Goal: Information Seeking & Learning: Learn about a topic

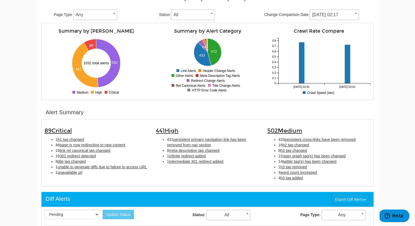
scroll to position [73, 0]
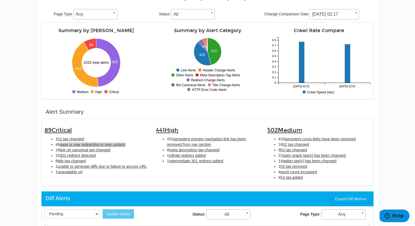
click at [120, 142] on span "page is now redirecting to new content" at bounding box center [93, 144] width 66 height 4
type input "page is now redirecting to new content"
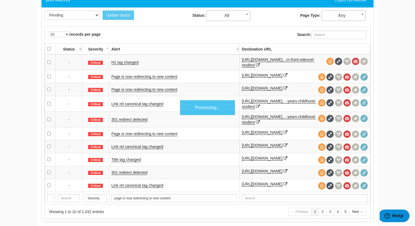
scroll to position [271, 0]
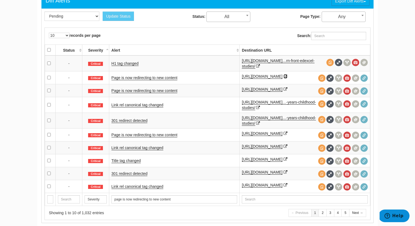
click at [284, 78] on icon at bounding box center [286, 76] width 4 height 4
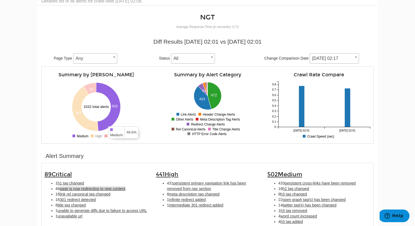
scroll to position [27, 0]
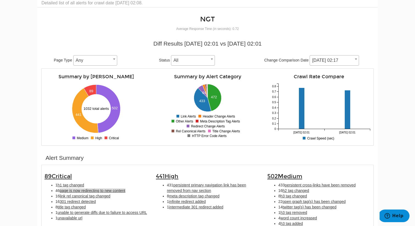
click at [101, 190] on span "page is now redirecting to new content" at bounding box center [93, 190] width 66 height 4
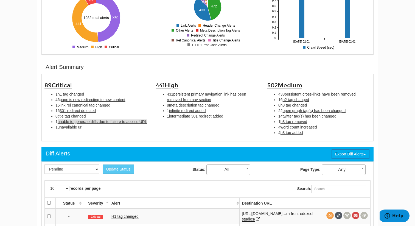
scroll to position [102, 0]
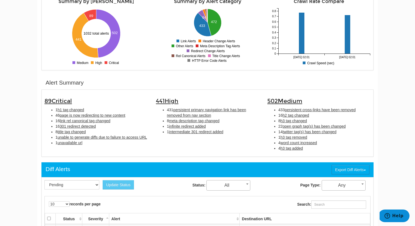
click at [74, 112] on li "1 h1 tag changed" at bounding box center [101, 109] width 92 height 5
click at [72, 108] on span "h1 tag changed" at bounding box center [71, 110] width 27 height 4
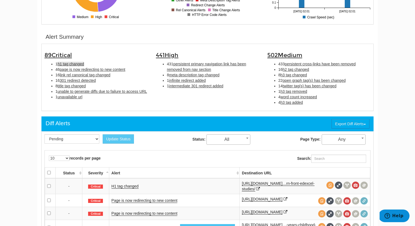
scroll to position [178, 0]
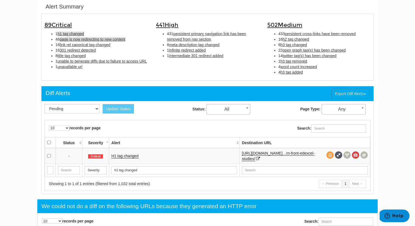
click at [73, 41] on span "page is now redirecting to new content" at bounding box center [93, 39] width 66 height 4
type input "page is now redirecting to new content"
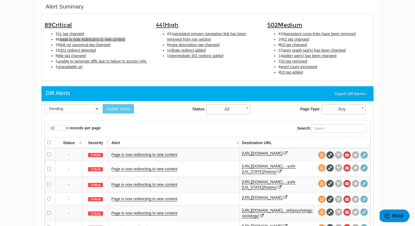
click at [73, 41] on span "page is now redirecting to new content" at bounding box center [93, 39] width 66 height 4
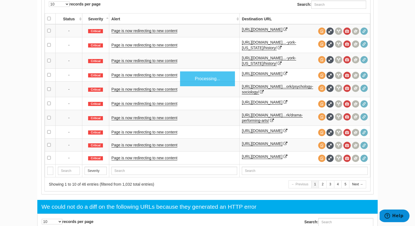
scroll to position [318, 0]
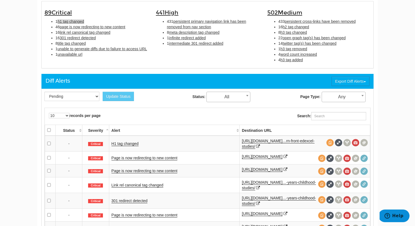
click at [72, 20] on span "h1 tag changed" at bounding box center [71, 21] width 27 height 4
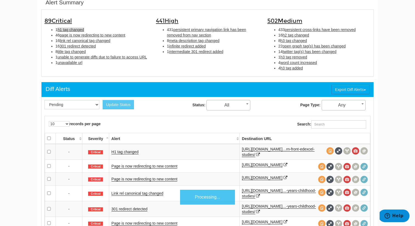
scroll to position [178, 0]
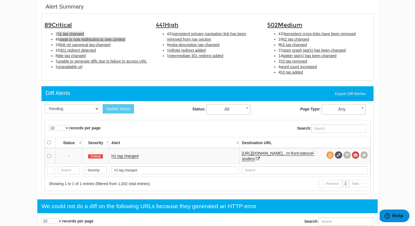
click at [76, 40] on span "page is now redirecting to new content" at bounding box center [93, 39] width 66 height 4
type input "page is now redirecting to new content"
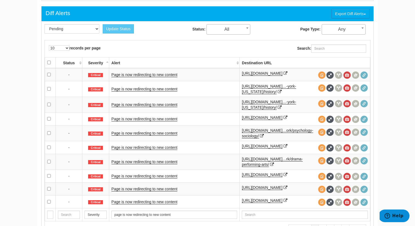
scroll to position [261, 0]
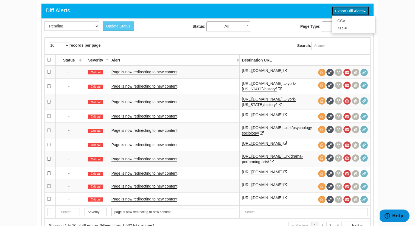
click at [355, 8] on button "Export Diff Alerts" at bounding box center [351, 10] width 38 height 9
click at [351, 26] on link "XLSX" at bounding box center [353, 27] width 43 height 7
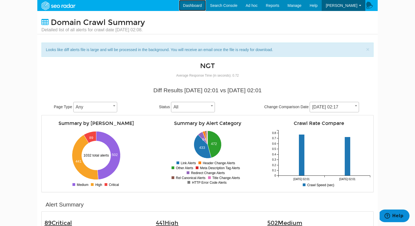
click at [194, 2] on link "Dashboard" at bounding box center [192, 5] width 27 height 11
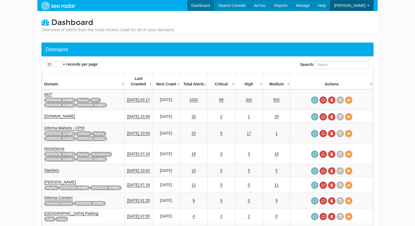
scroll to position [22, 0]
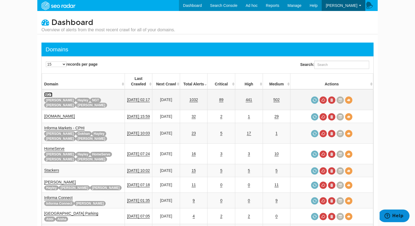
click at [49, 92] on link "NGT" at bounding box center [48, 94] width 8 height 5
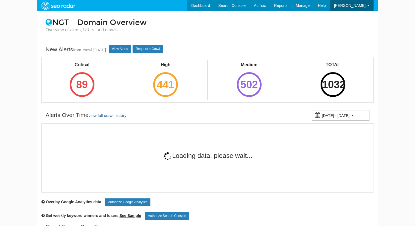
scroll to position [22, 0]
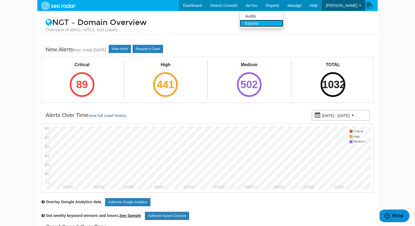
click at [272, 22] on link "Exports" at bounding box center [261, 23] width 43 height 7
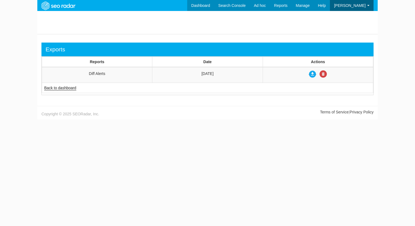
scroll to position [22, 0]
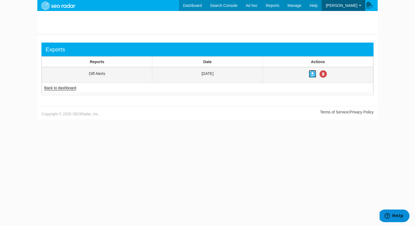
click at [313, 75] on icon at bounding box center [312, 73] width 7 height 7
click at [206, 10] on link "Dashboard" at bounding box center [192, 5] width 27 height 11
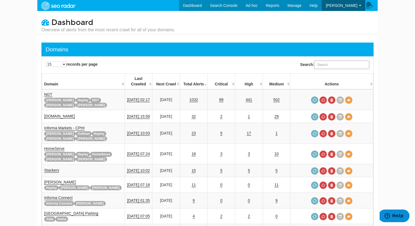
click at [336, 64] on input "Search:" at bounding box center [341, 65] width 55 height 8
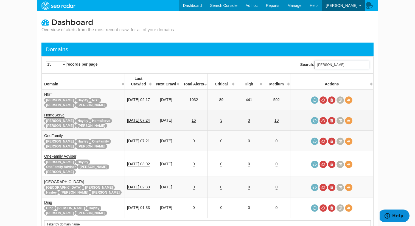
type input "rupert"
click at [222, 118] on link "3" at bounding box center [221, 120] width 2 height 5
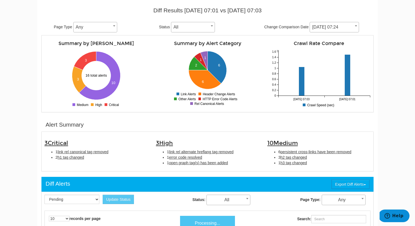
scroll to position [66, 0]
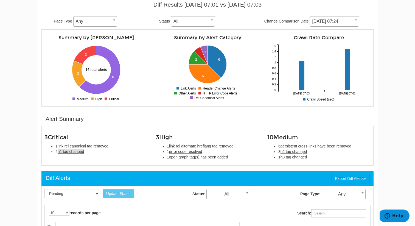
click at [77, 154] on span "h1 tag changed" at bounding box center [71, 151] width 27 height 4
type input "h1 tag changed"
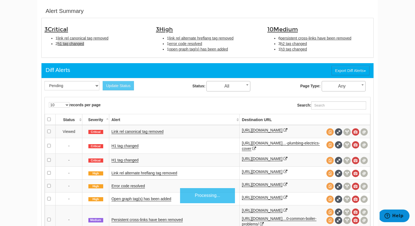
scroll to position [178, 0]
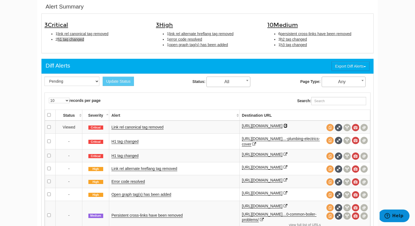
click at [284, 128] on icon at bounding box center [286, 126] width 4 height 4
click at [121, 144] on link "H1 tag changed" at bounding box center [124, 141] width 27 height 5
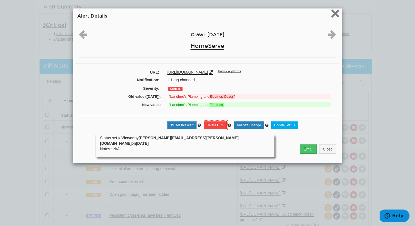
click at [334, 18] on span "×" at bounding box center [335, 13] width 10 height 18
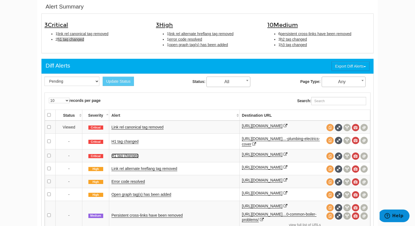
click at [133, 158] on link "H1 tag changed" at bounding box center [124, 155] width 27 height 5
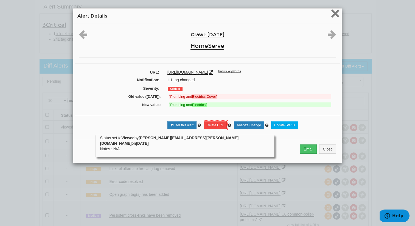
click at [330, 21] on span "×" at bounding box center [335, 13] width 10 height 18
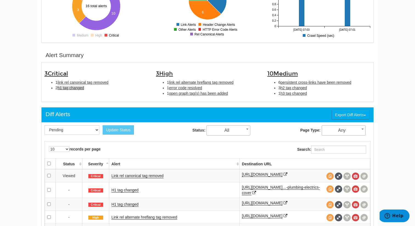
scroll to position [156, 0]
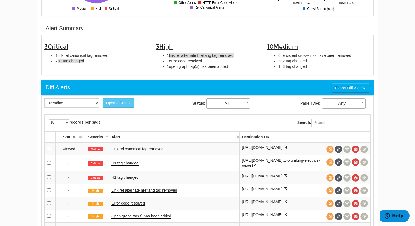
click at [219, 56] on span "link rel alternate hreflang tag removed" at bounding box center [201, 55] width 65 height 4
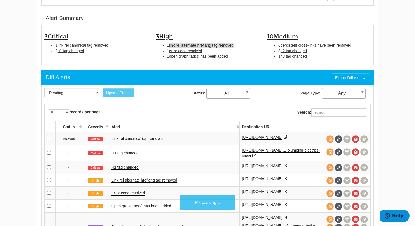
scroll to position [178, 0]
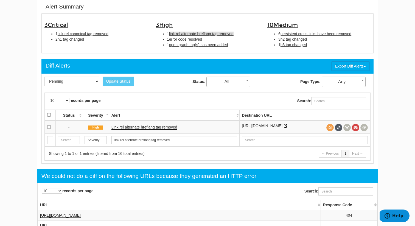
click at [284, 128] on icon at bounding box center [286, 126] width 4 height 4
click at [190, 42] on li "1 error code resolved" at bounding box center [213, 39] width 92 height 5
click at [189, 41] on span "error code resolved" at bounding box center [185, 39] width 33 height 4
type input "error code resolved"
click at [139, 127] on link "Error code resolved" at bounding box center [127, 127] width 33 height 5
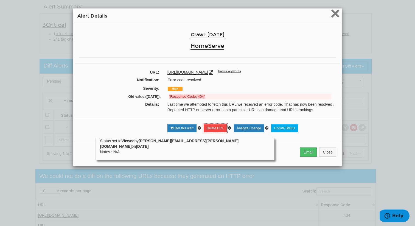
click at [335, 9] on span "×" at bounding box center [335, 13] width 10 height 18
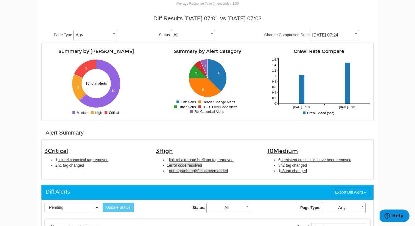
scroll to position [0, 0]
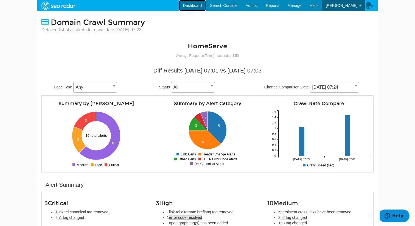
click at [202, 8] on link "Dashboard" at bounding box center [192, 5] width 27 height 11
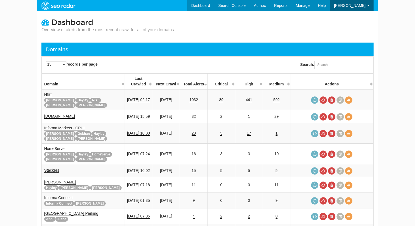
scroll to position [22, 0]
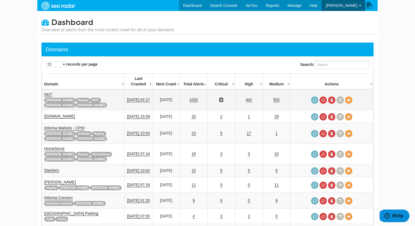
click at [223, 97] on link "89" at bounding box center [221, 99] width 4 height 5
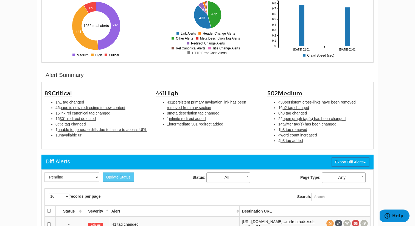
scroll to position [112, 0]
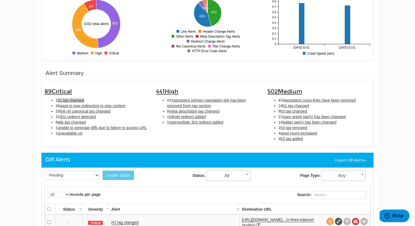
click at [74, 99] on span "h1 tag changed" at bounding box center [71, 100] width 27 height 4
type input "h1 tag changed"
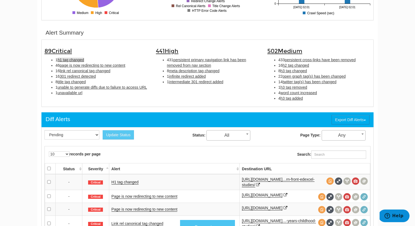
scroll to position [178, 0]
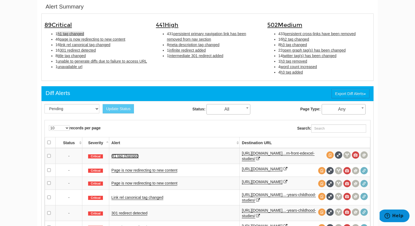
click at [131, 157] on link "H1 tag changed" at bounding box center [124, 156] width 27 height 5
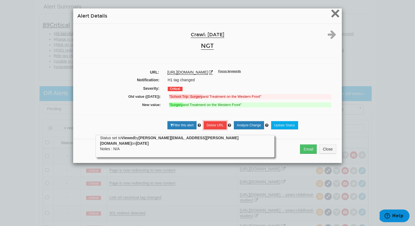
click at [334, 16] on span "×" at bounding box center [335, 13] width 10 height 18
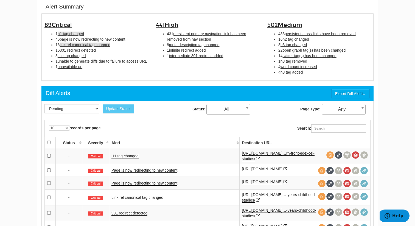
click at [100, 45] on span "link rel canonical tag changed" at bounding box center [85, 45] width 51 height 4
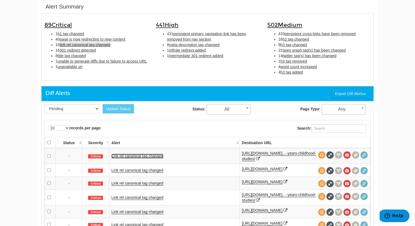
click at [156, 156] on link "Link rel canonical tag changed" at bounding box center [137, 156] width 52 height 5
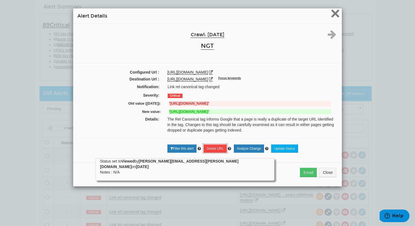
click at [335, 13] on span "×" at bounding box center [335, 13] width 10 height 18
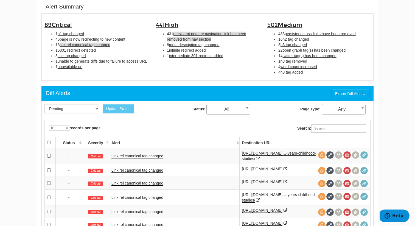
click at [195, 36] on span "persistent primary navigation link has been removed from nav section" at bounding box center [206, 37] width 79 height 10
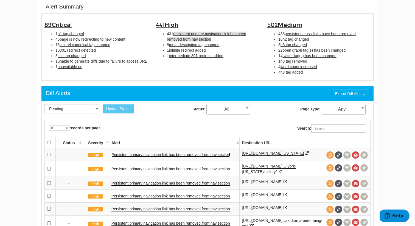
click at [182, 153] on link "Persistent primary navigation link has been removed from nav section" at bounding box center [170, 154] width 119 height 5
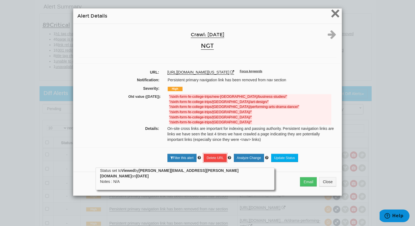
click at [334, 16] on span "×" at bounding box center [335, 13] width 10 height 18
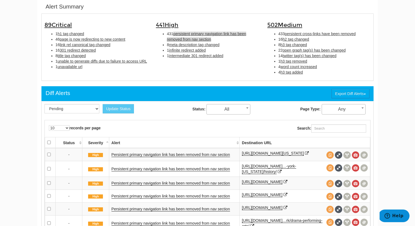
click at [200, 79] on div "89 Critical 1 h1 tag changed 46 page is now redirecting to new content 16 link …" at bounding box center [207, 46] width 332 height 67
click at [78, 34] on span "h1 tag changed" at bounding box center [71, 34] width 27 height 4
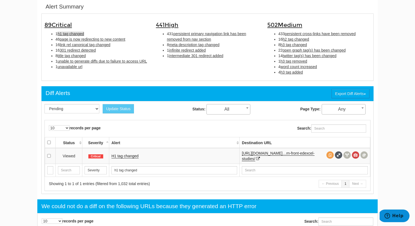
click at [131, 155] on link "H1 tag changed" at bounding box center [124, 156] width 27 height 5
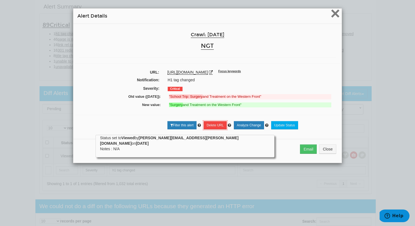
click at [334, 16] on span "×" at bounding box center [335, 13] width 10 height 18
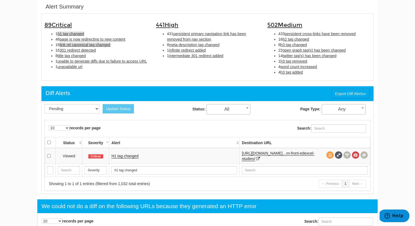
click at [104, 46] on span "link rel canonical tag changed" at bounding box center [85, 45] width 51 height 4
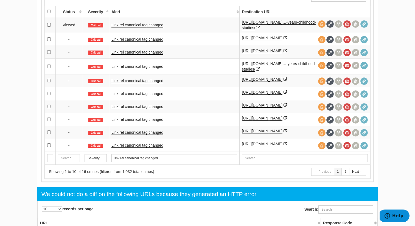
scroll to position [308, 0]
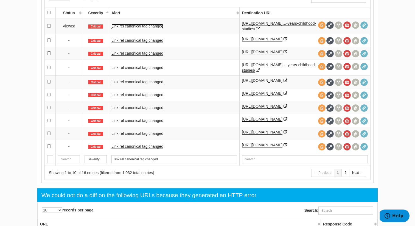
click at [142, 24] on link "Link rel canonical tag changed" at bounding box center [137, 26] width 52 height 5
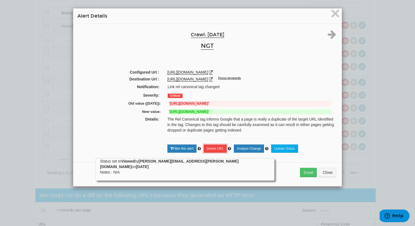
click at [332, 32] on icon at bounding box center [332, 34] width 9 height 10
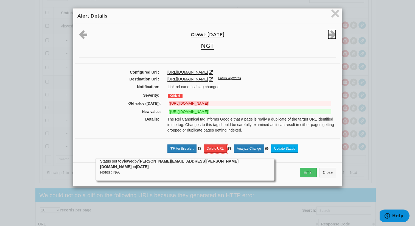
click at [332, 32] on icon at bounding box center [332, 34] width 9 height 10
click at [332, 32] on div "Crawl: 08/19/2025 NGT" at bounding box center [208, 40] width 266 height 23
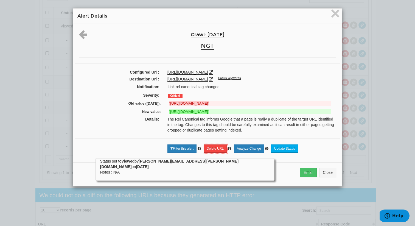
click at [321, 49] on div "Crawl: 08/19/2025 NGT" at bounding box center [208, 40] width 266 height 23
click at [332, 18] on span "×" at bounding box center [335, 13] width 10 height 18
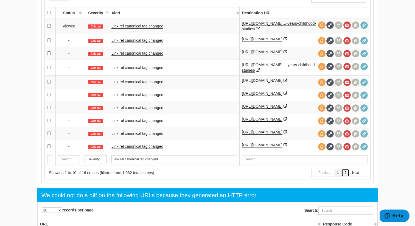
click at [346, 177] on link "2" at bounding box center [345, 173] width 8 height 8
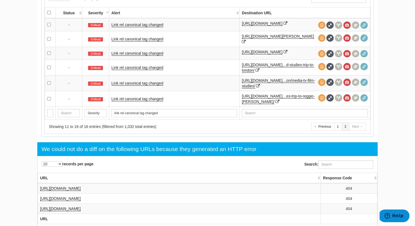
click at [146, 23] on td "Link rel canonical tag changed" at bounding box center [174, 24] width 130 height 13
click at [145, 27] on link "Link rel canonical tag changed" at bounding box center [137, 25] width 52 height 5
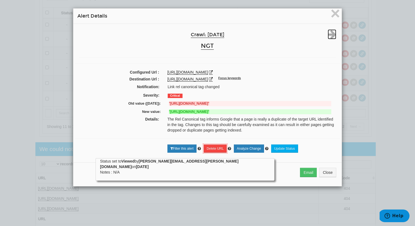
click at [330, 37] on icon at bounding box center [332, 34] width 9 height 10
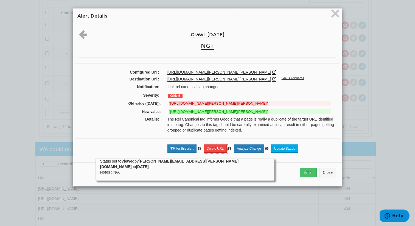
click at [330, 37] on div "Crawl: 08/19/2025 NGT" at bounding box center [208, 40] width 266 height 23
click at [334, 18] on span "×" at bounding box center [335, 13] width 10 height 18
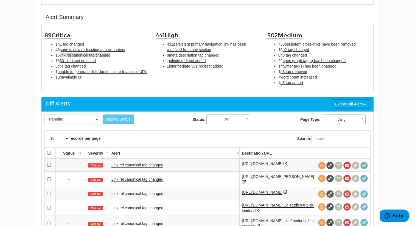
scroll to position [52, 0]
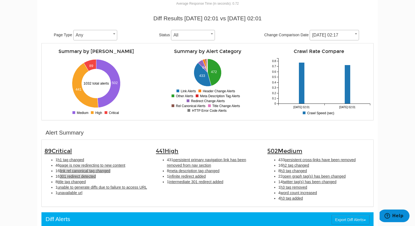
click at [93, 176] on span "301 redirect detected" at bounding box center [78, 176] width 36 height 4
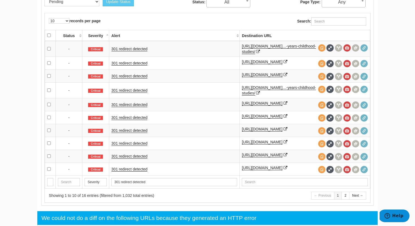
scroll to position [287, 0]
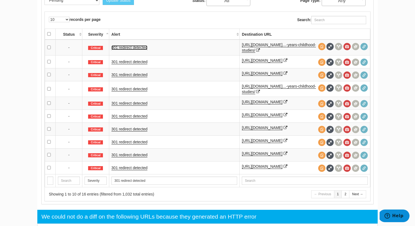
click at [131, 49] on link "301 redirect detected" at bounding box center [129, 47] width 36 height 5
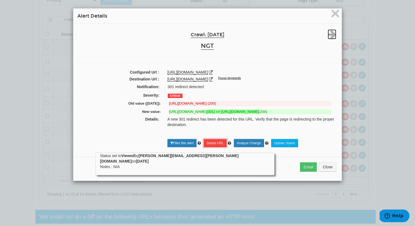
click at [334, 38] on icon at bounding box center [332, 34] width 9 height 10
click at [332, 36] on icon at bounding box center [332, 34] width 9 height 10
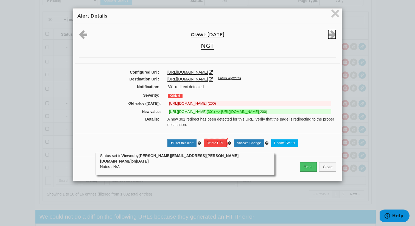
click at [332, 36] on icon at bounding box center [332, 34] width 9 height 10
click at [332, 36] on div "Crawl: 08/19/2025 NGT" at bounding box center [208, 40] width 266 height 23
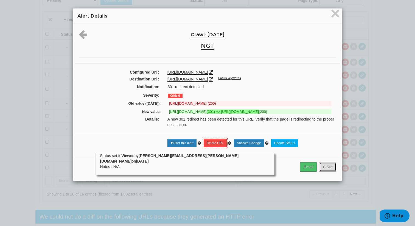
click at [330, 172] on button "Close" at bounding box center [327, 166] width 17 height 9
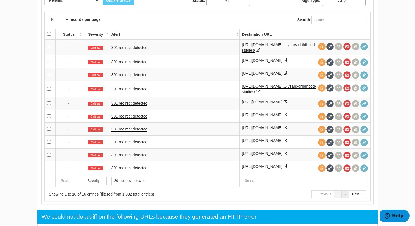
click at [347, 198] on link "2" at bounding box center [345, 194] width 8 height 8
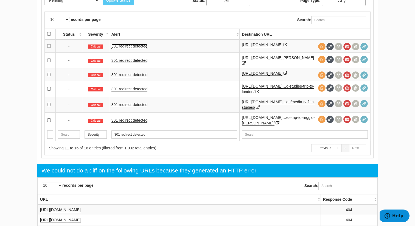
click at [140, 49] on link "301 redirect detected" at bounding box center [129, 46] width 36 height 5
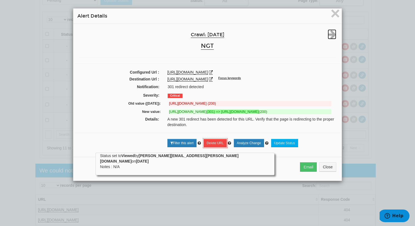
click at [332, 34] on icon at bounding box center [332, 34] width 9 height 10
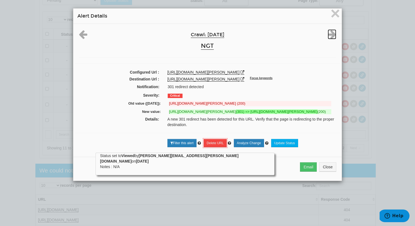
click at [332, 34] on icon at bounding box center [332, 34] width 9 height 10
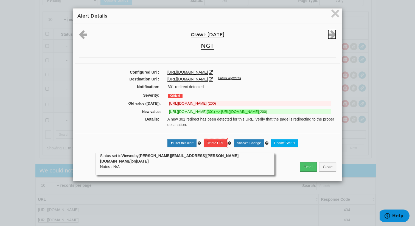
click at [332, 34] on icon at bounding box center [332, 34] width 9 height 10
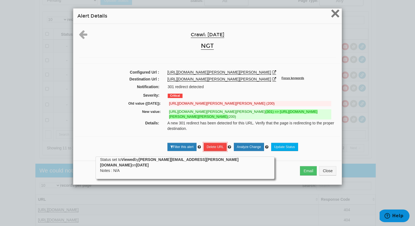
click at [333, 15] on span "×" at bounding box center [335, 13] width 10 height 18
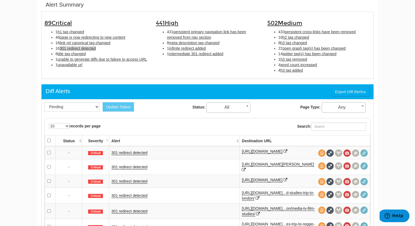
scroll to position [179, 0]
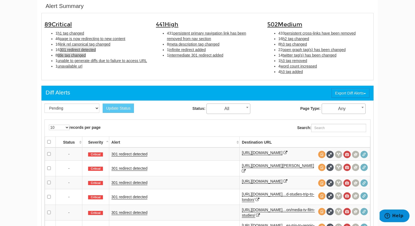
click at [79, 57] on span "title tag changed" at bounding box center [72, 55] width 28 height 4
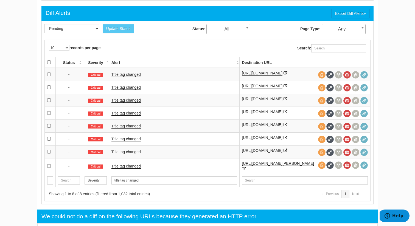
scroll to position [259, 0]
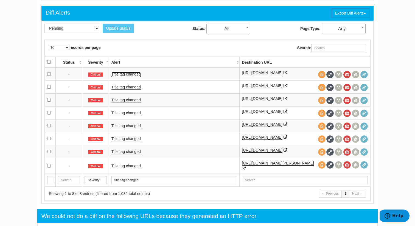
click at [128, 76] on link "Title tag changed" at bounding box center [125, 74] width 29 height 5
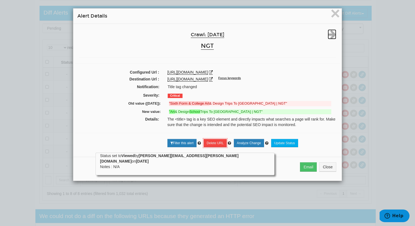
click at [332, 35] on icon at bounding box center [332, 34] width 9 height 10
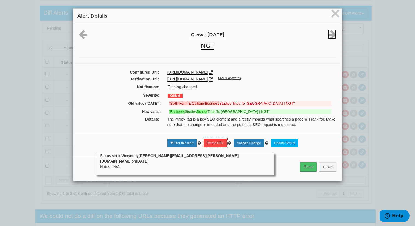
click at [332, 35] on icon at bounding box center [332, 34] width 9 height 10
click at [332, 35] on div "Crawl: 08/19/2025 NGT" at bounding box center [208, 40] width 266 height 23
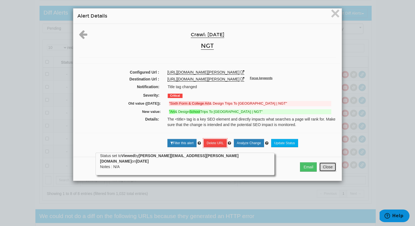
click at [328, 166] on button "Close" at bounding box center [327, 166] width 17 height 9
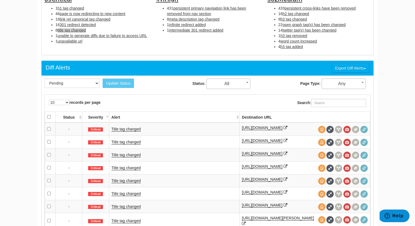
scroll to position [199, 0]
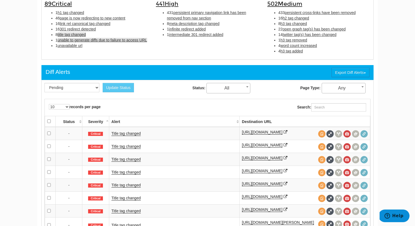
click at [109, 39] on span "unable to generate diffs due to failure to access URL" at bounding box center [102, 40] width 89 height 4
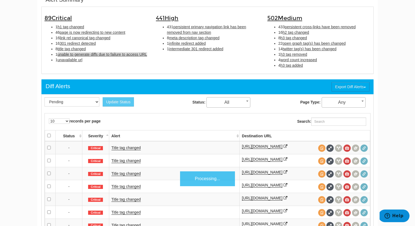
scroll to position [178, 0]
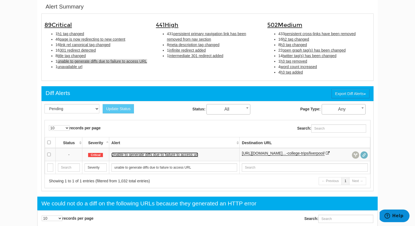
click at [193, 156] on link "Unable to generate diffs due to failure to access url" at bounding box center [154, 154] width 87 height 5
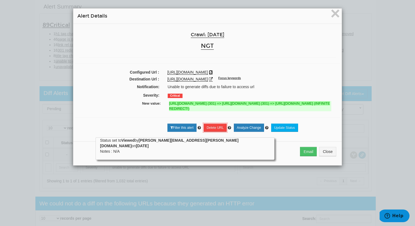
click at [213, 71] on icon at bounding box center [211, 72] width 4 height 4
drag, startPoint x: 164, startPoint y: 73, endPoint x: 277, endPoint y: 72, distance: 112.3
click at [277, 72] on div "[URL][DOMAIN_NAME]" at bounding box center [251, 71] width 177 height 5
copy div "[URL][DOMAIN_NAME]"
click at [213, 79] on icon at bounding box center [211, 79] width 4 height 4
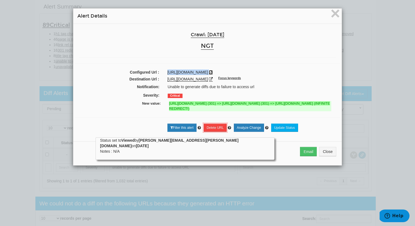
click at [213, 73] on icon at bounding box center [211, 72] width 4 height 4
click at [276, 67] on div "Crawl: 08/19/2025 NGT Configured Url : https://www.ngttravel.com/sixth-form-fe-…" at bounding box center [207, 80] width 268 height 113
click at [213, 72] on icon at bounding box center [211, 72] width 4 height 4
click at [335, 16] on span "×" at bounding box center [335, 13] width 10 height 18
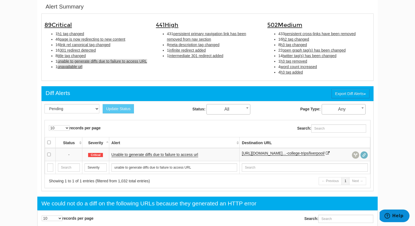
click at [75, 69] on span "unavailable url" at bounding box center [70, 67] width 25 height 4
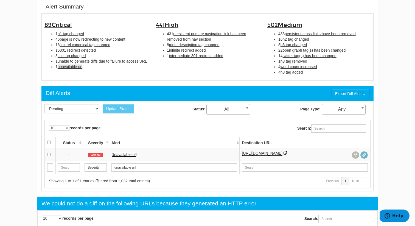
click at [130, 153] on link "Unavailable url" at bounding box center [124, 154] width 26 height 5
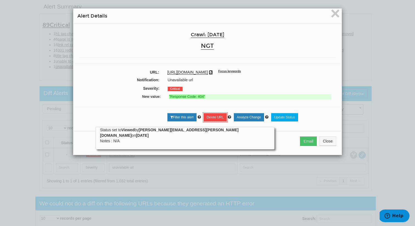
click at [213, 73] on icon at bounding box center [211, 72] width 4 height 4
click at [338, 17] on span "×" at bounding box center [335, 13] width 10 height 18
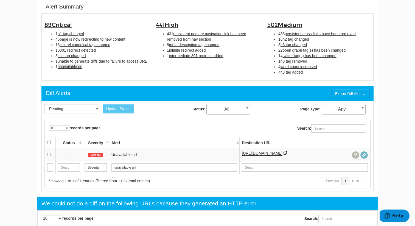
click at [200, 42] on li "431 persistent primary navigation link has been removed from nav section" at bounding box center [213, 36] width 92 height 11
click at [200, 38] on span "persistent primary navigation link has been removed from nav section" at bounding box center [206, 37] width 79 height 10
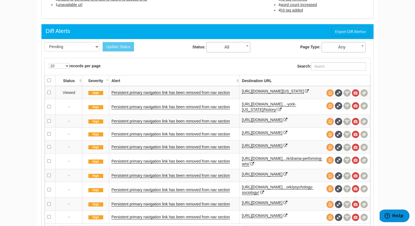
scroll to position [243, 0]
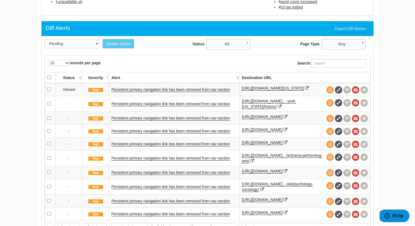
click at [168, 93] on td "Persistent primary navigation link has been removed from nav section" at bounding box center [174, 89] width 130 height 13
click at [168, 92] on link "Persistent primary navigation link has been removed from nav section" at bounding box center [170, 89] width 119 height 5
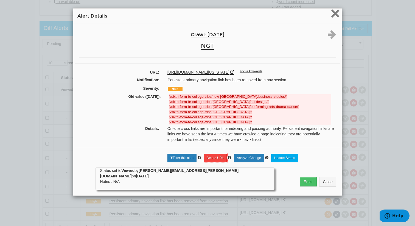
click at [336, 18] on span "×" at bounding box center [335, 13] width 10 height 18
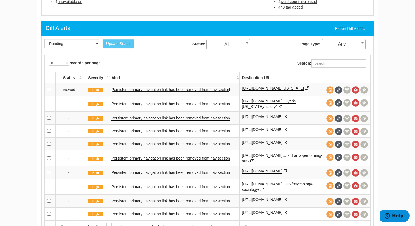
click at [207, 89] on link "Persistent primary navigation link has been removed from nav section" at bounding box center [170, 89] width 119 height 5
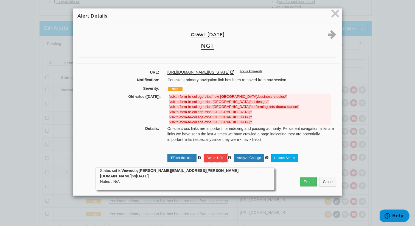
click at [312, 112] on del ""/sixth-form-fe-college-trips/berlin/"" at bounding box center [250, 112] width 162 height 5
click at [338, 12] on span "×" at bounding box center [335, 13] width 10 height 18
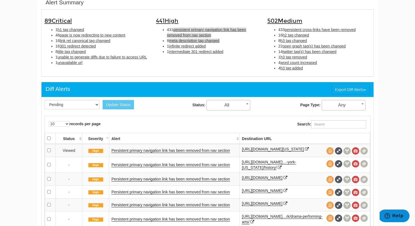
click at [186, 42] on span "meta description tag changed" at bounding box center [194, 40] width 51 height 4
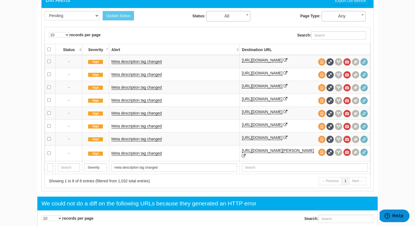
scroll to position [277, 0]
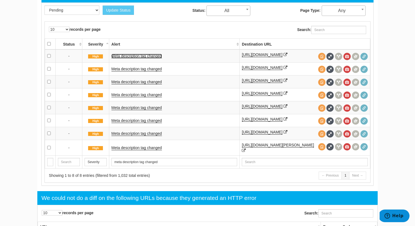
click at [144, 56] on link "Meta description tag changed" at bounding box center [136, 56] width 51 height 5
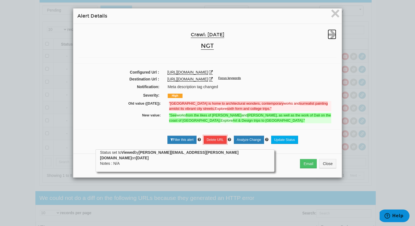
click at [332, 38] on icon at bounding box center [332, 34] width 9 height 10
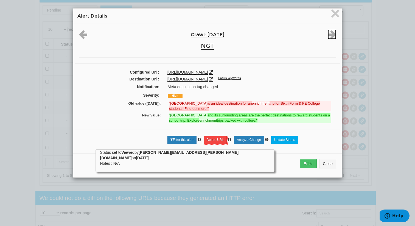
click at [332, 38] on icon at bounding box center [332, 34] width 9 height 10
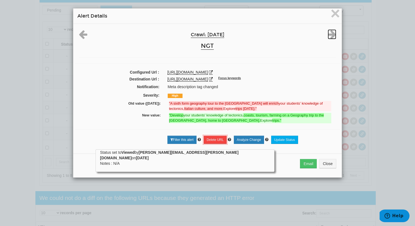
click at [332, 38] on icon at bounding box center [332, 34] width 9 height 10
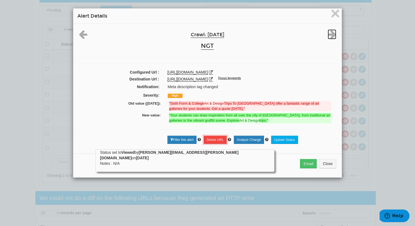
click at [332, 38] on icon at bounding box center [332, 34] width 9 height 10
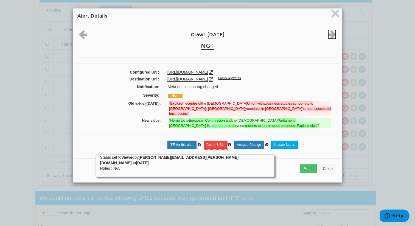
click at [332, 38] on icon at bounding box center [332, 34] width 9 height 10
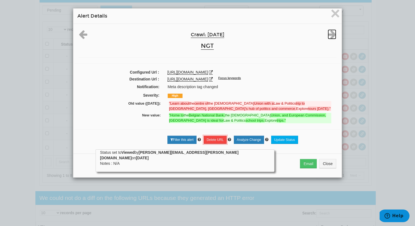
click at [332, 38] on icon at bounding box center [332, 34] width 9 height 10
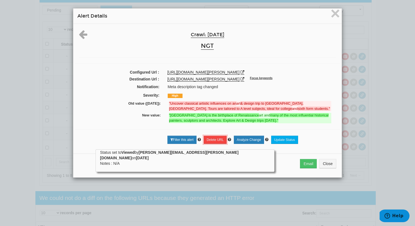
click at [332, 38] on div "Crawl: 08/19/2025 NGT" at bounding box center [208, 40] width 266 height 23
click at [334, 17] on span "×" at bounding box center [335, 13] width 10 height 18
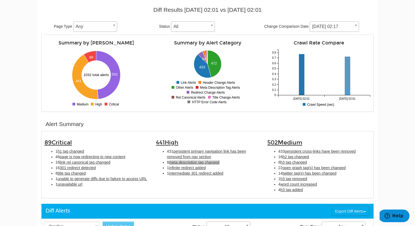
scroll to position [68, 0]
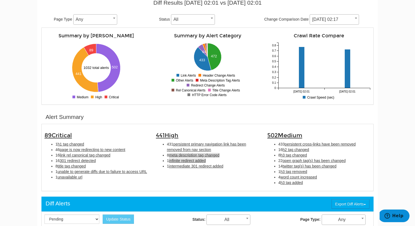
click at [200, 158] on span "infinite redirect added" at bounding box center [187, 160] width 37 height 4
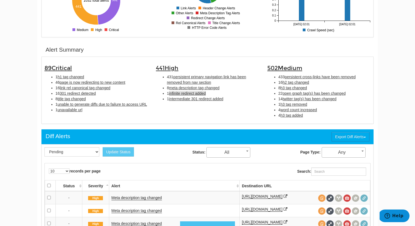
scroll to position [178, 0]
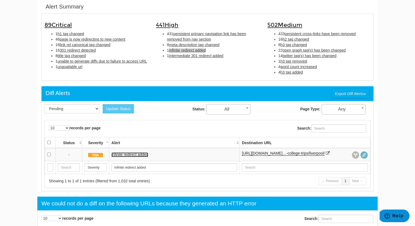
click at [138, 155] on link "Infinite redirect added" at bounding box center [129, 154] width 37 height 5
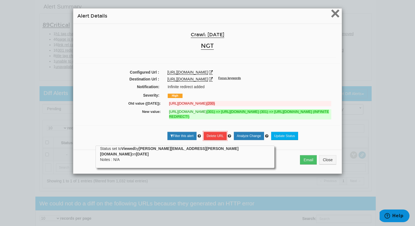
click at [334, 15] on span "×" at bounding box center [335, 13] width 10 height 18
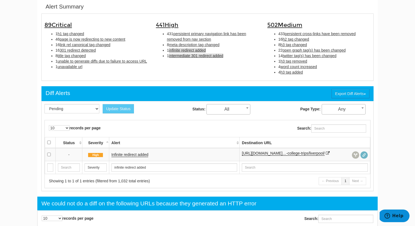
click at [209, 55] on span "intermediate 301 redirect added" at bounding box center [196, 56] width 54 height 4
type input "intermediate 301 redirect added"
click at [156, 154] on link "Intermediate 301 redirect added" at bounding box center [138, 154] width 54 height 5
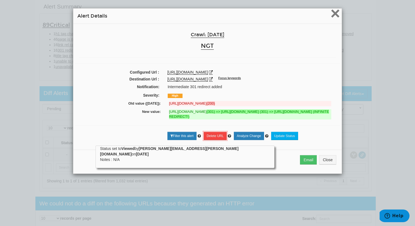
click at [335, 17] on span "×" at bounding box center [335, 13] width 10 height 18
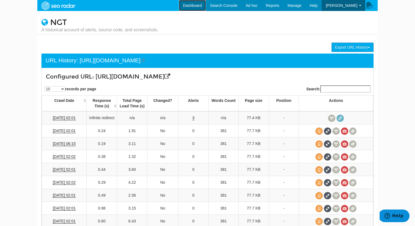
click at [203, 3] on link "Dashboard" at bounding box center [192, 5] width 27 height 11
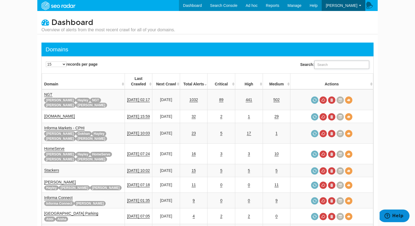
click at [329, 66] on input "Search:" at bounding box center [341, 65] width 55 height 8
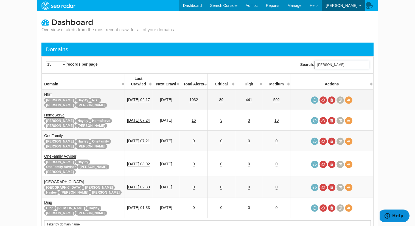
type input "rupert"
click at [223, 97] on link "89" at bounding box center [221, 99] width 4 height 5
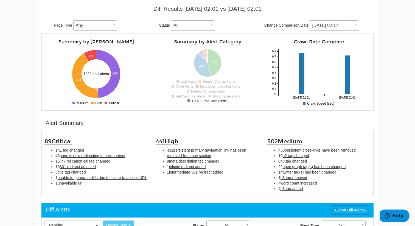
scroll to position [62, 0]
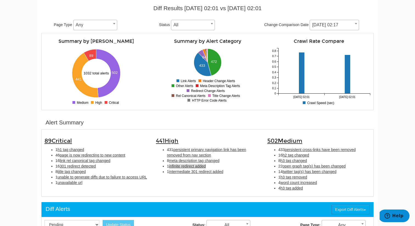
click at [172, 166] on span "infinite redirect added" at bounding box center [187, 166] width 37 height 4
type input "infinite redirect added"
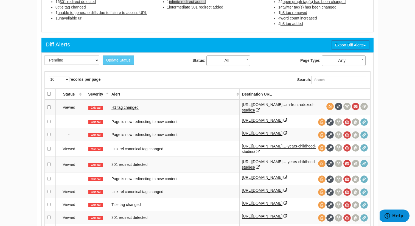
scroll to position [170, 0]
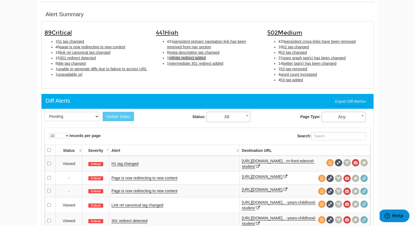
click at [181, 58] on span "infinite redirect added" at bounding box center [187, 58] width 37 height 4
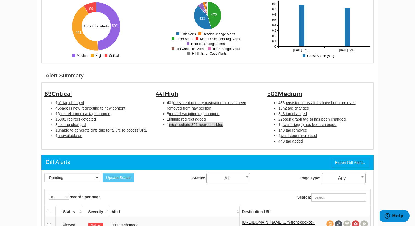
click at [192, 125] on span "intermediate 301 redirect added" at bounding box center [196, 124] width 54 height 4
type input "intermediate 301 redirect added"
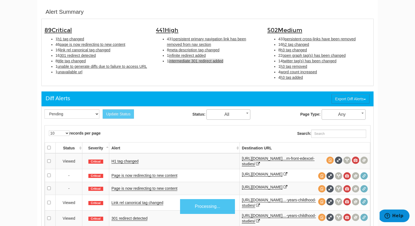
scroll to position [178, 0]
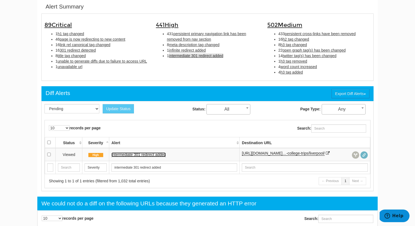
click at [150, 156] on link "Intermediate 301 redirect added" at bounding box center [138, 154] width 54 height 5
